Goal: Complete application form

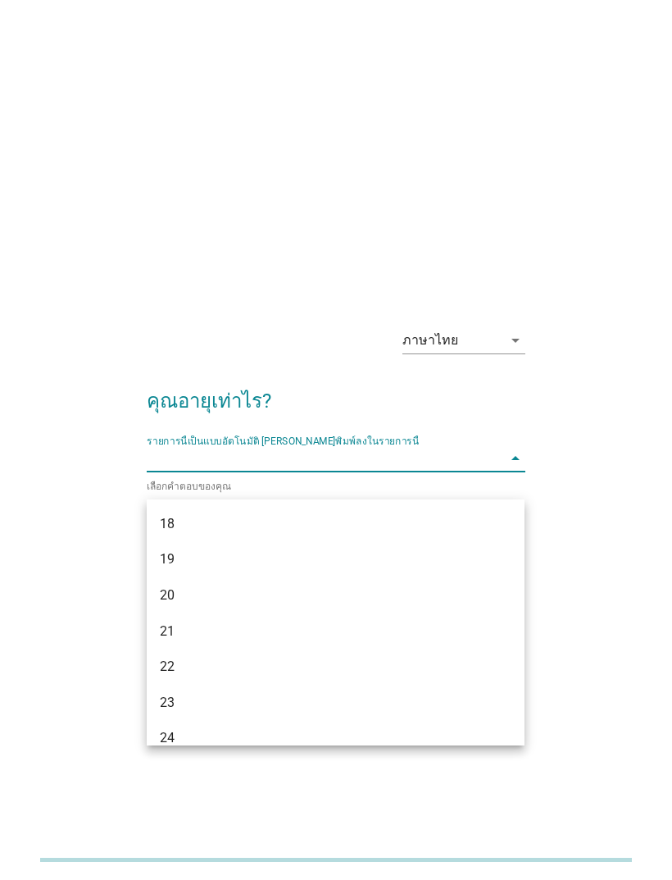
scroll to position [79, 0]
click at [164, 583] on div "22" at bounding box center [321, 588] width 322 height 20
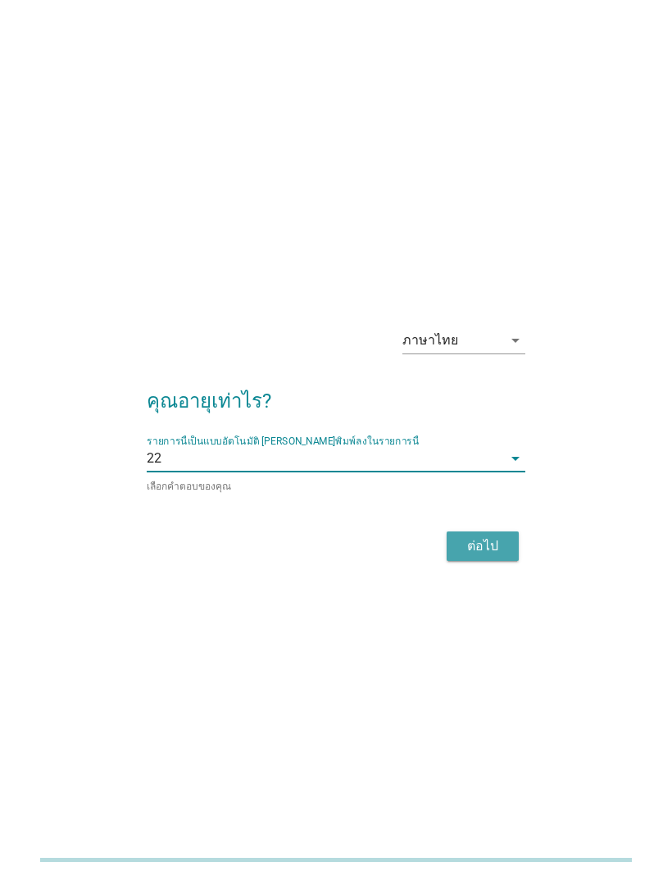
click at [485, 556] on div "ต่อไป" at bounding box center [483, 546] width 46 height 20
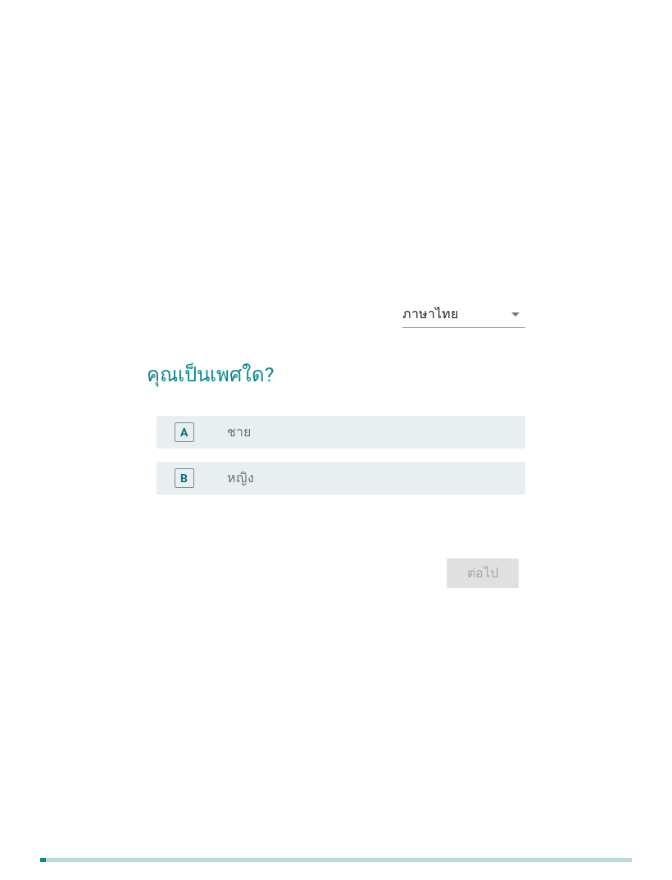
click at [498, 486] on div "radio_button_unchecked หญิง" at bounding box center [363, 478] width 272 height 16
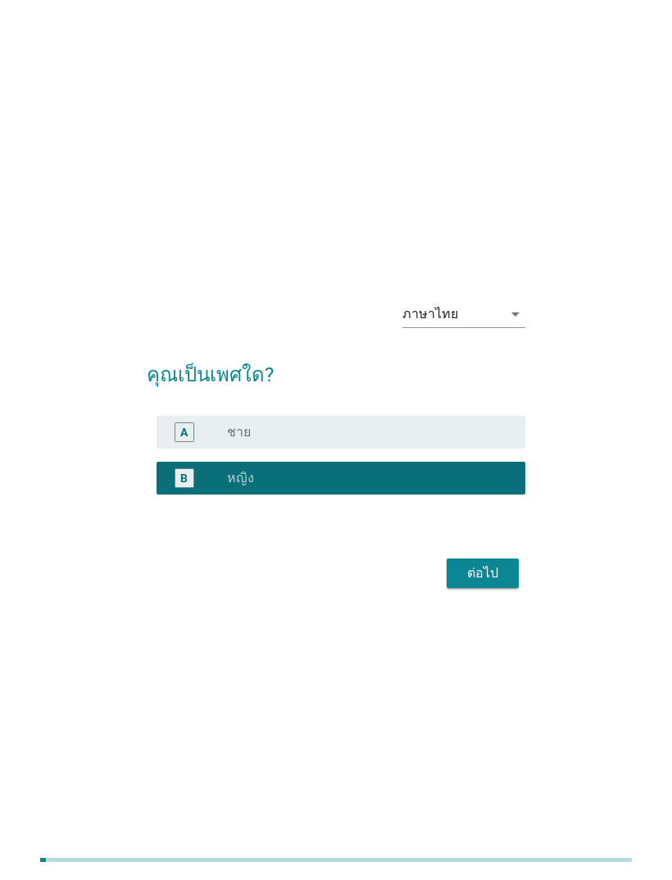
click at [491, 583] on div "ต่อไป" at bounding box center [483, 573] width 46 height 20
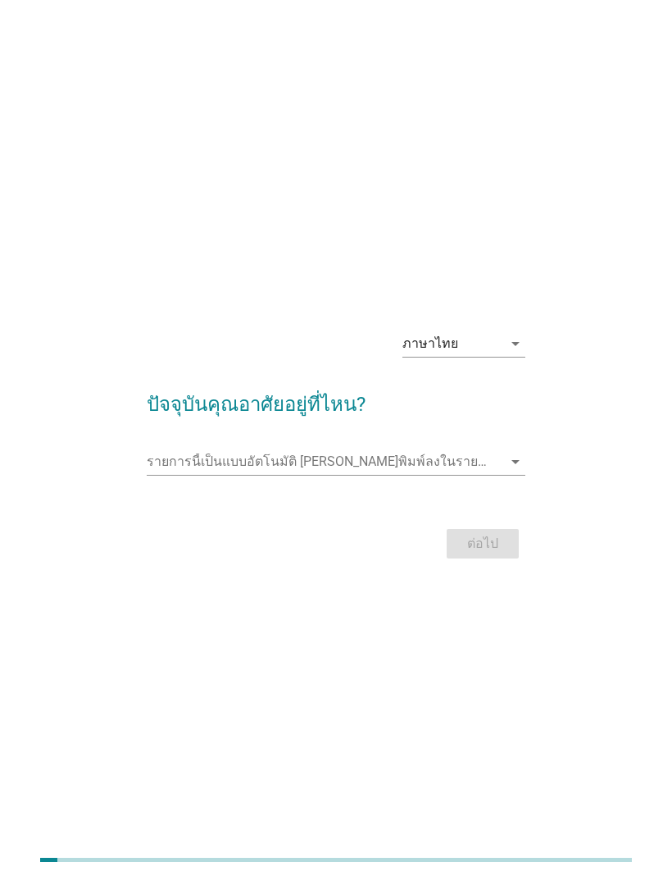
click at [501, 475] on input "รายการนี้เป็นแบบอัตโนมัติ คุณสามารถพิมพ์ลงในรายการนี้" at bounding box center [324, 461] width 355 height 26
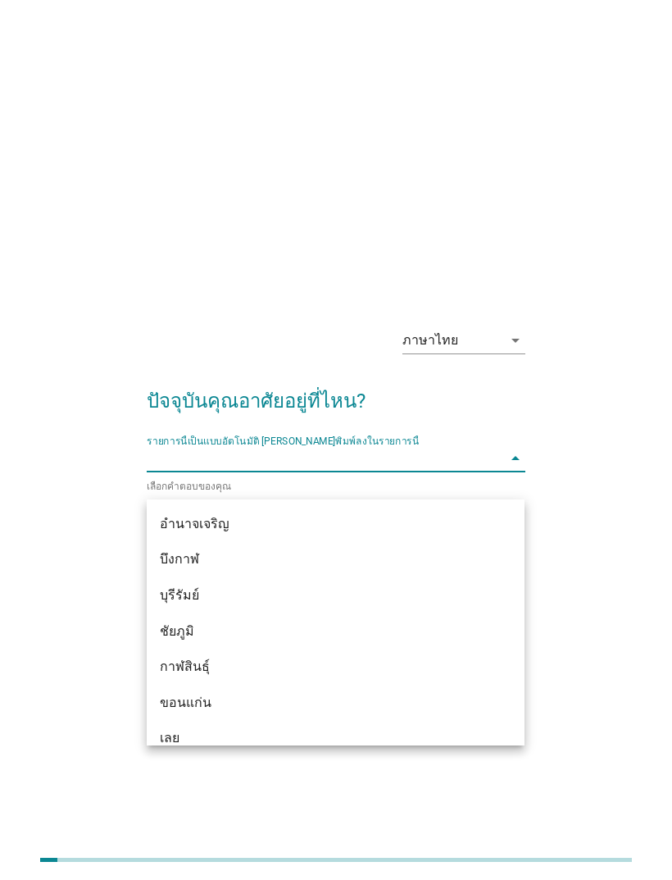
scroll to position [0, 0]
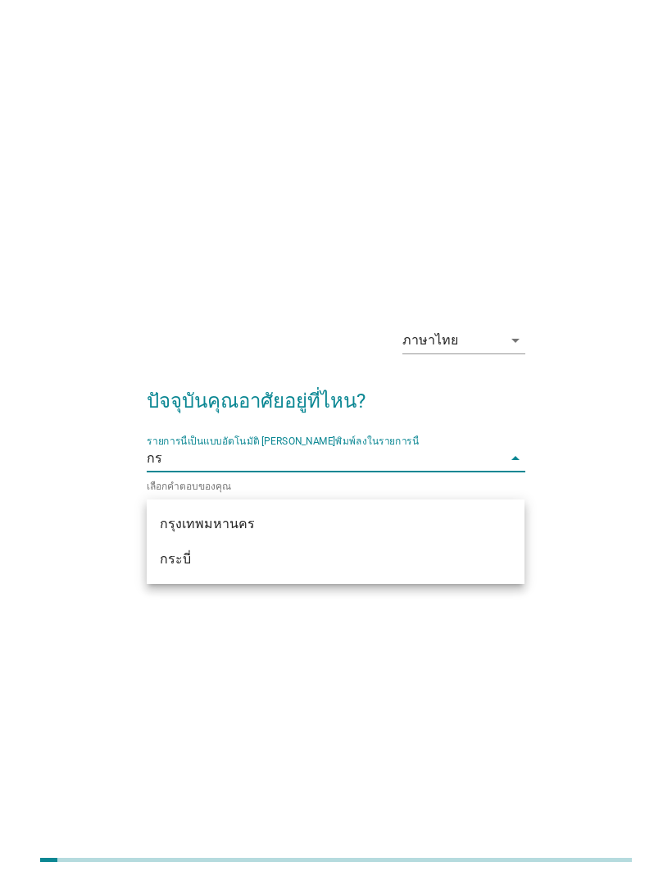
type input "กรุ"
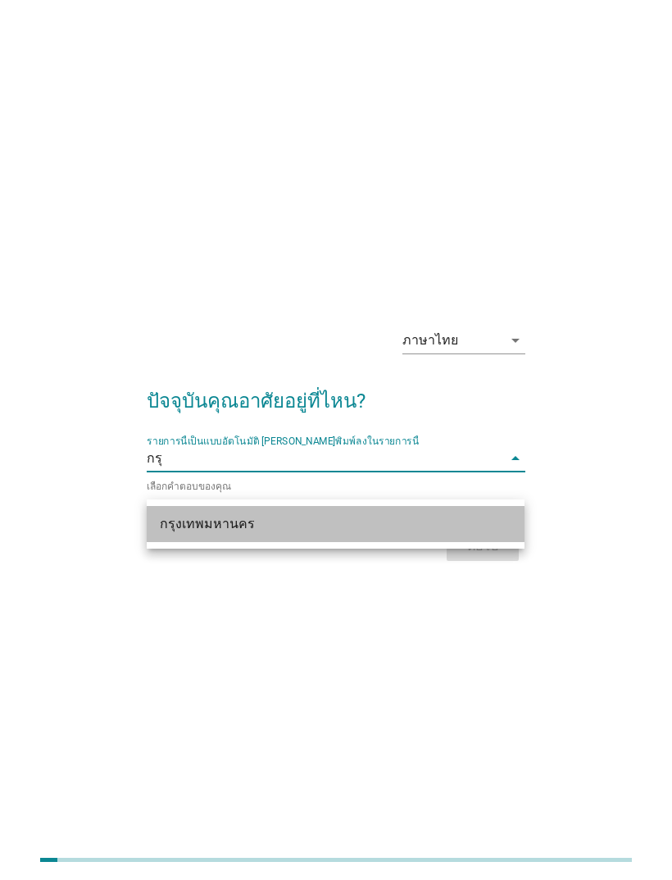
click at [193, 516] on div "กรุงเทพมหานคร" at bounding box center [321, 524] width 322 height 20
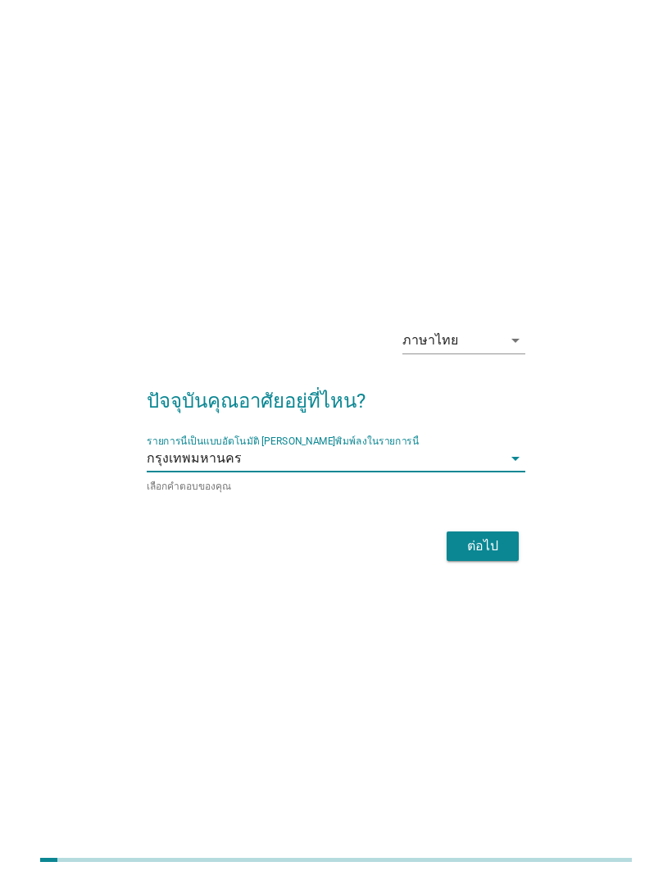
click at [496, 560] on button "ต่อไป" at bounding box center [483, 546] width 72 height 30
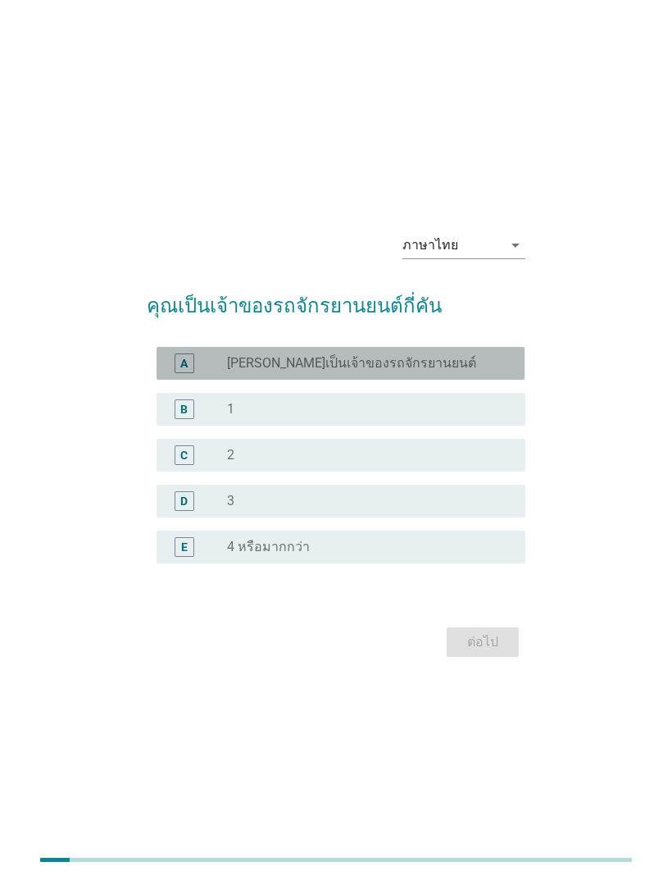
click at [418, 371] on div "radio_button_unchecked [PERSON_NAME]เป็นเจ้าของรถจักรยานยนต์" at bounding box center [363, 363] width 272 height 16
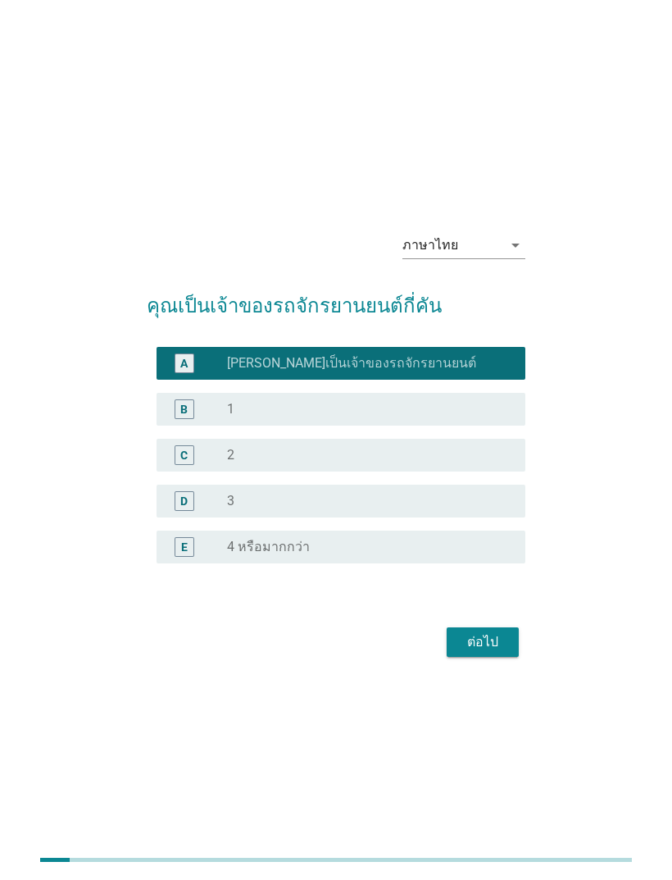
click at [489, 640] on form "คุณเป็นเจ้าของรถจักรยานยนต์กี่คัน A radio_button_checked [PERSON_NAME]เป็นเจ้าข…" at bounding box center [336, 468] width 378 height 387
click at [494, 652] on div "ต่อไป" at bounding box center [483, 642] width 46 height 20
